Goal: Information Seeking & Learning: Learn about a topic

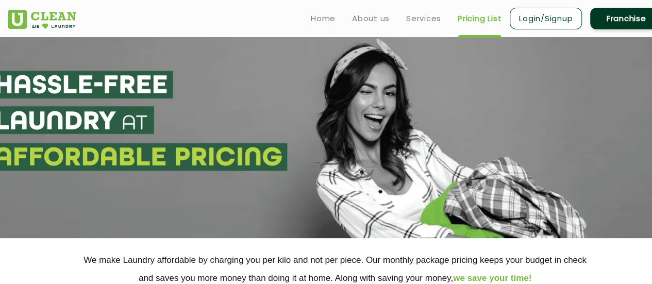
click at [486, 19] on link "Pricing List" at bounding box center [479, 18] width 44 height 12
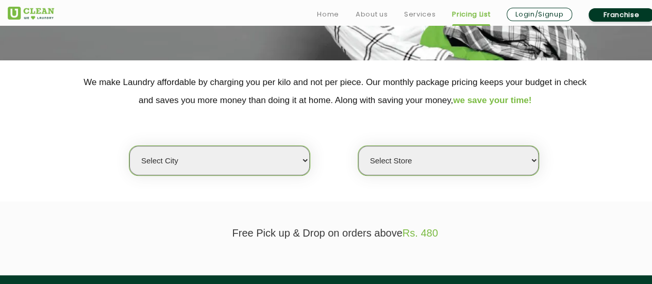
scroll to position [181, 0]
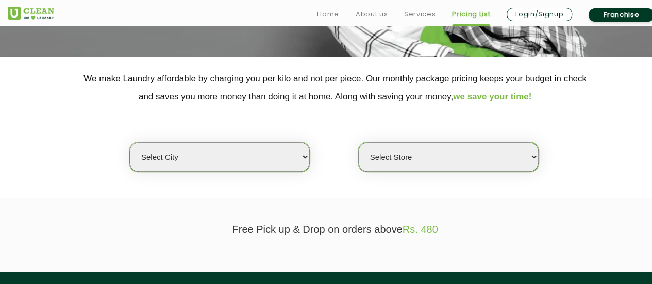
click at [287, 142] on div "Select city [GEOGRAPHIC_DATA] [GEOGRAPHIC_DATA] [GEOGRAPHIC_DATA] [GEOGRAPHIC_D…" at bounding box center [219, 157] width 181 height 30
click at [293, 160] on select "Select city [GEOGRAPHIC_DATA] [GEOGRAPHIC_DATA] [GEOGRAPHIC_DATA] [GEOGRAPHIC_D…" at bounding box center [219, 156] width 180 height 29
select select "172"
click at [129, 142] on select "Select city [GEOGRAPHIC_DATA] [GEOGRAPHIC_DATA] [GEOGRAPHIC_DATA] [GEOGRAPHIC_D…" at bounding box center [219, 156] width 180 height 29
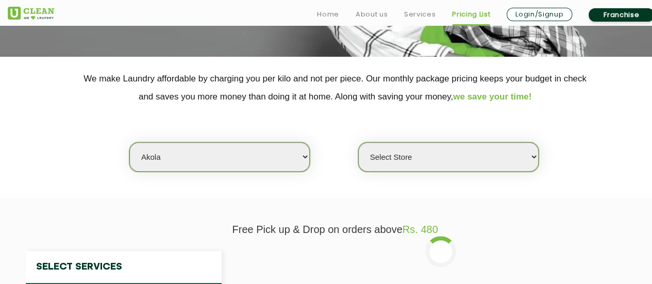
click at [431, 151] on select "Select Store UClean Akola" at bounding box center [448, 156] width 180 height 29
select select "507"
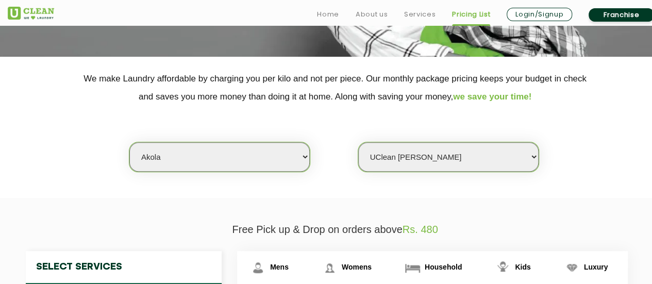
click at [358, 142] on select "Select Store UClean Akola" at bounding box center [448, 156] width 180 height 29
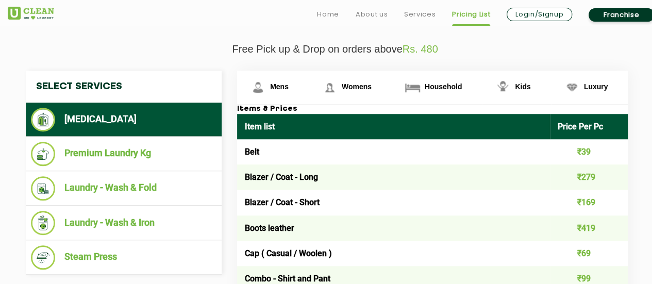
scroll to position [375, 0]
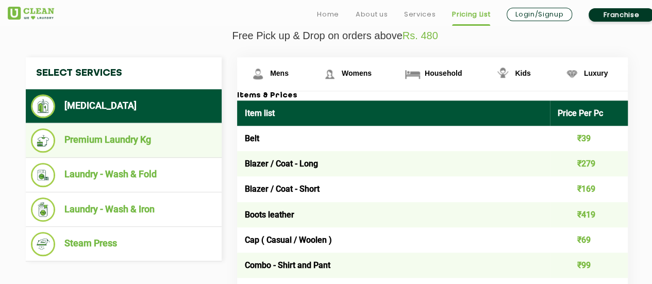
click at [114, 144] on li "Premium Laundry Kg" at bounding box center [123, 140] width 185 height 24
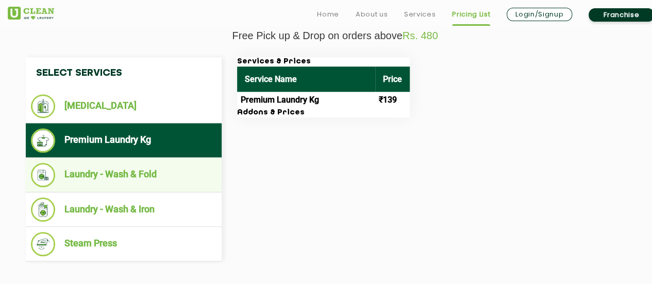
click at [116, 171] on li "Laundry - Wash & Fold" at bounding box center [123, 175] width 185 height 24
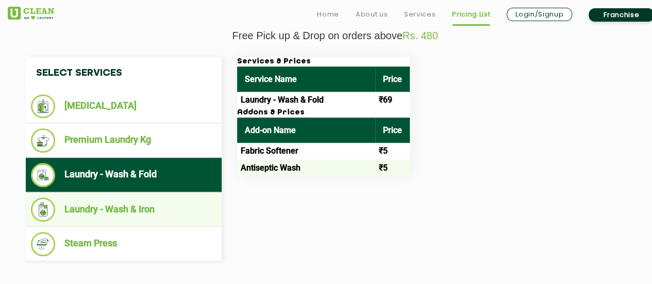
click at [131, 199] on li "Laundry - Wash & Iron" at bounding box center [123, 209] width 185 height 24
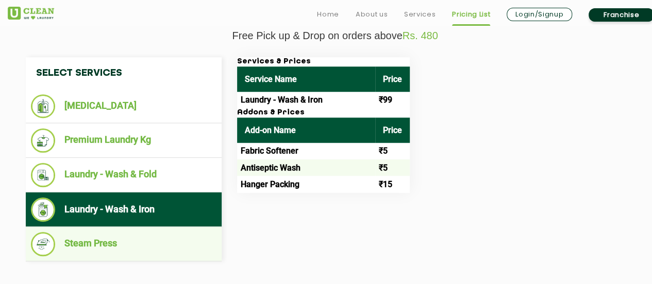
click at [141, 238] on li "Steam Press" at bounding box center [123, 244] width 185 height 24
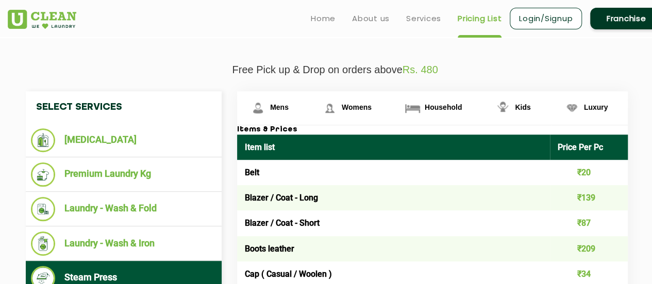
scroll to position [338, 0]
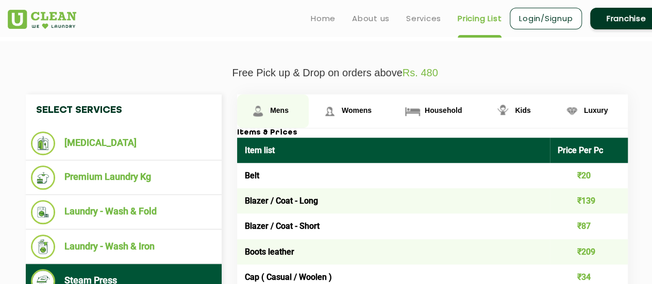
click at [288, 111] on link "Mens" at bounding box center [273, 110] width 72 height 33
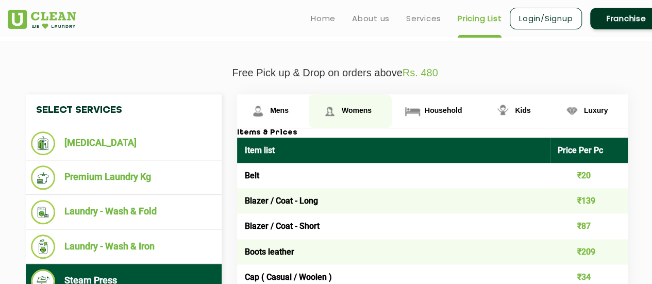
click at [357, 114] on link "Womens" at bounding box center [350, 110] width 83 height 33
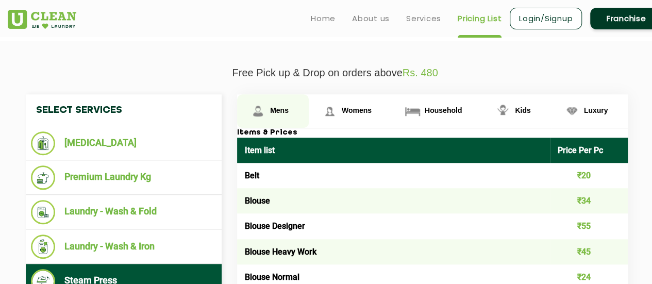
click at [303, 110] on link "Mens" at bounding box center [273, 110] width 72 height 33
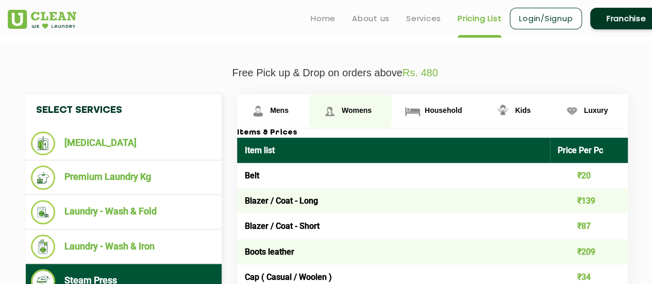
click at [359, 111] on span "Womens" at bounding box center [357, 110] width 30 height 8
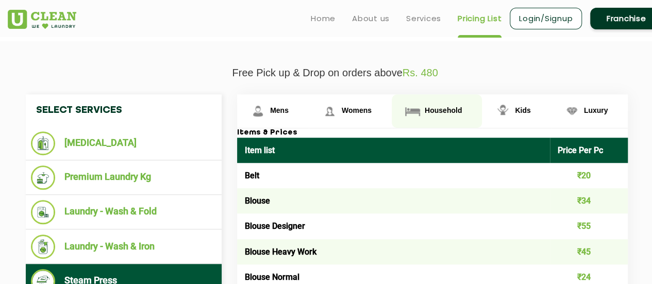
click at [409, 112] on img at bounding box center [412, 111] width 18 height 18
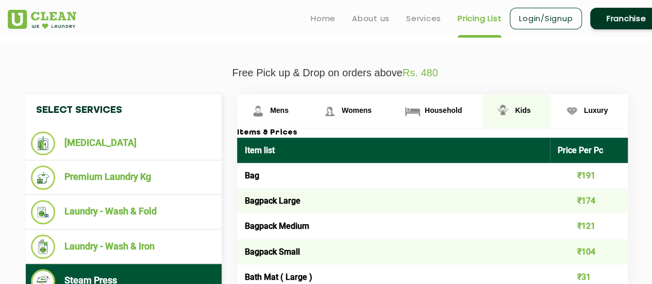
click at [502, 111] on img at bounding box center [502, 111] width 18 height 18
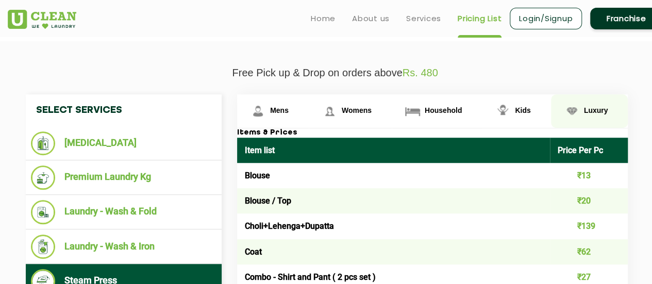
click at [597, 110] on span "Luxury" at bounding box center [596, 110] width 24 height 8
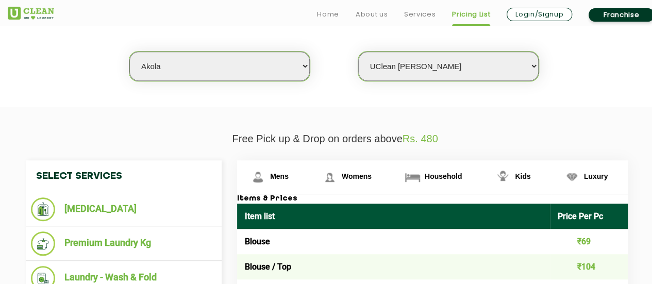
scroll to position [275, 0]
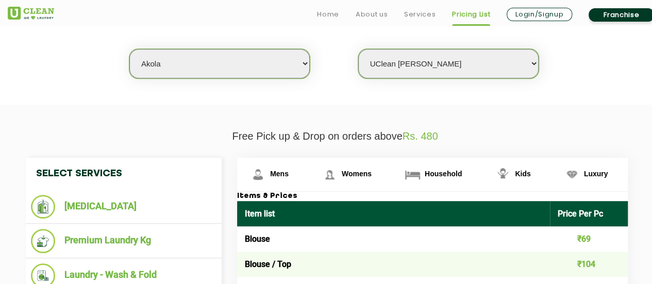
drag, startPoint x: 278, startPoint y: 212, endPoint x: 538, endPoint y: 127, distance: 273.7
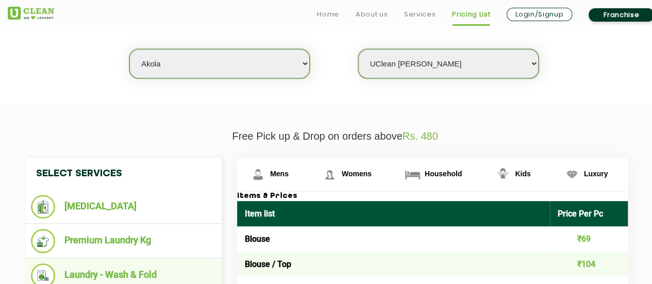
click at [144, 272] on li "Laundry - Wash & Fold" at bounding box center [123, 275] width 185 height 24
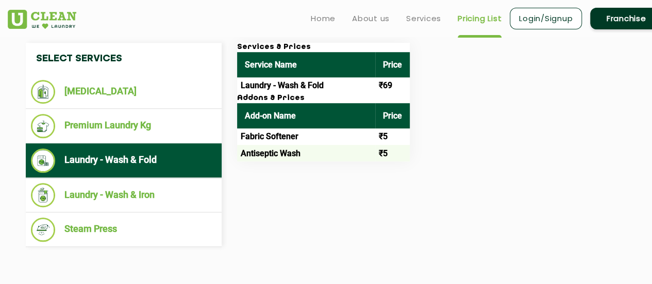
scroll to position [384, 0]
